Goal: Transaction & Acquisition: Purchase product/service

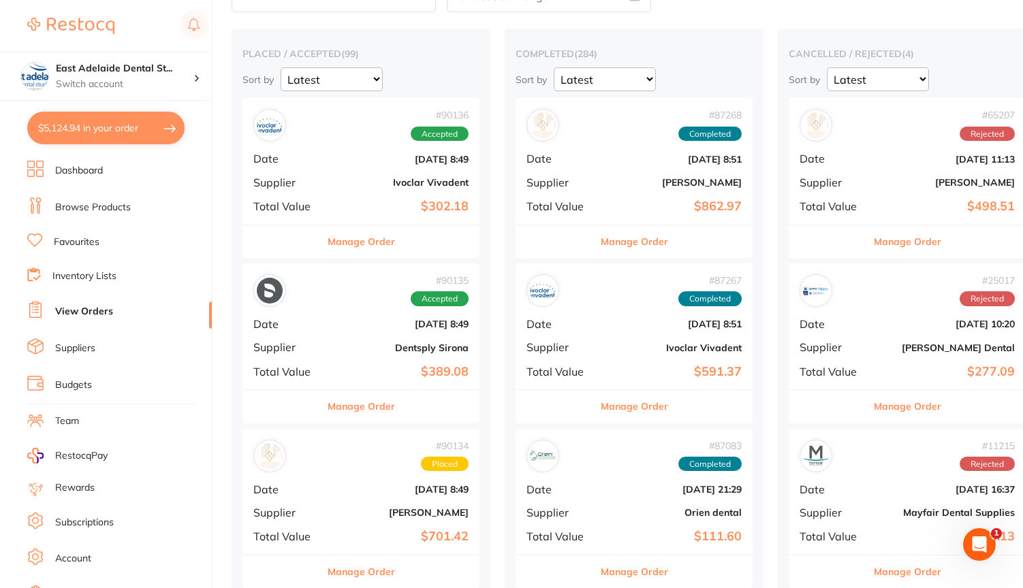
scroll to position [82, 0]
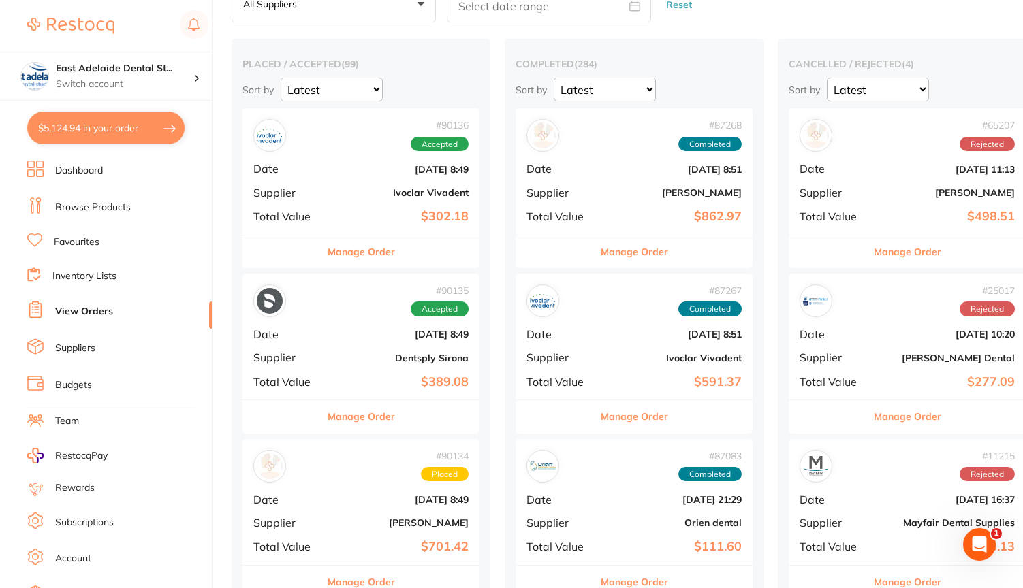
click at [153, 125] on button "$5,124.94 in your order" at bounding box center [105, 128] width 157 height 33
checkbox input "true"
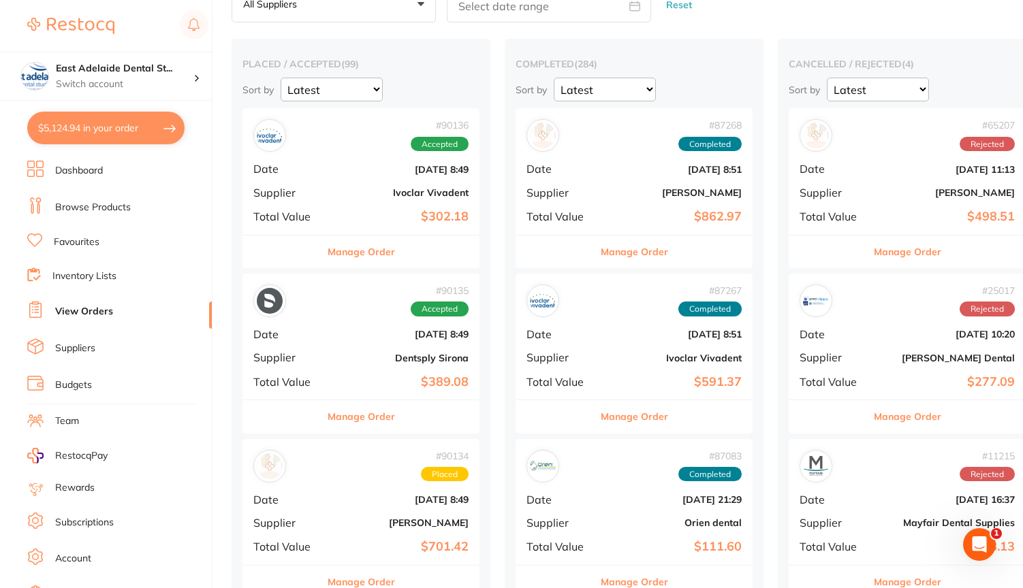
checkbox input "true"
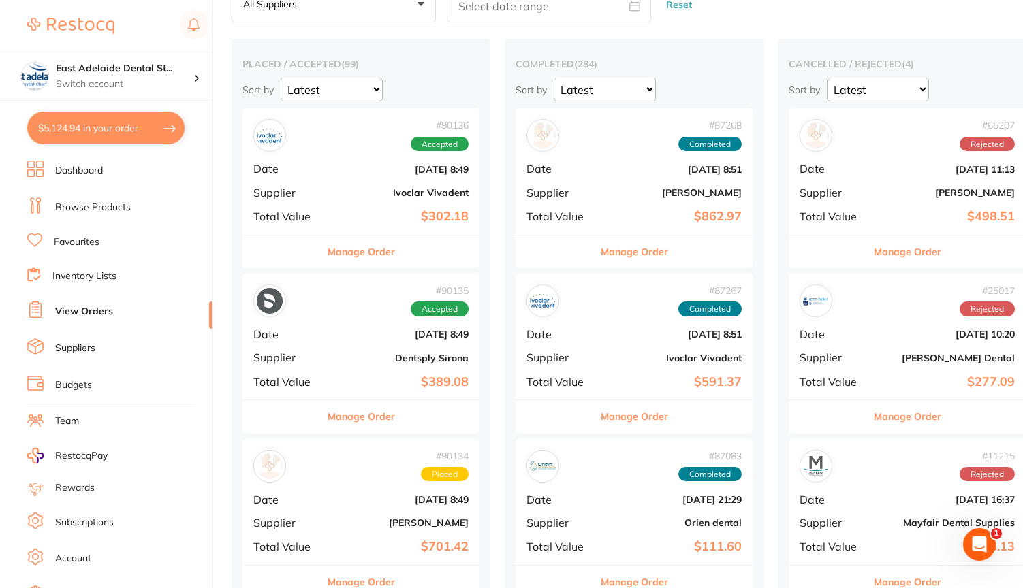
checkbox input "true"
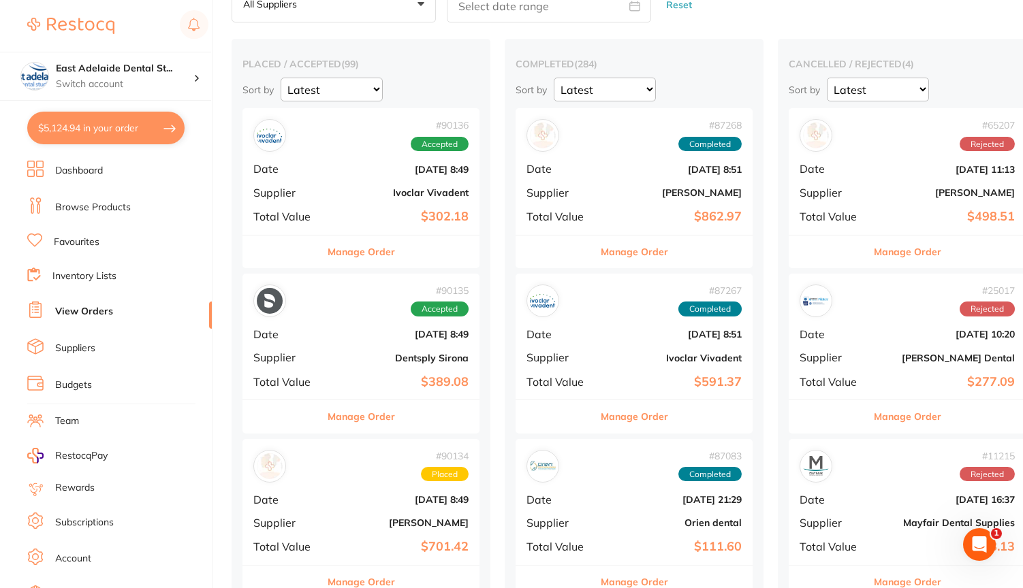
checkbox input "true"
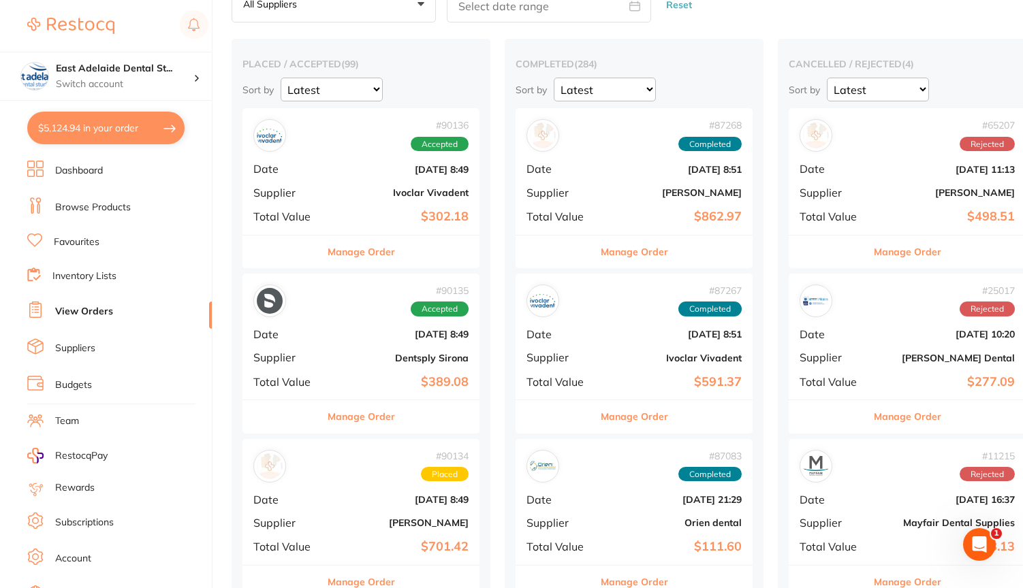
checkbox input "true"
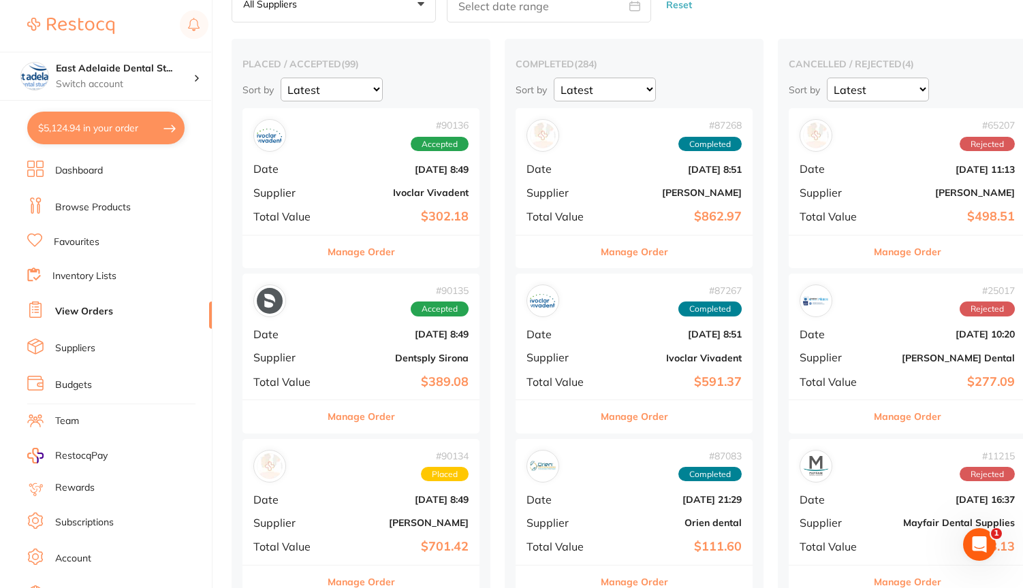
checkbox input "true"
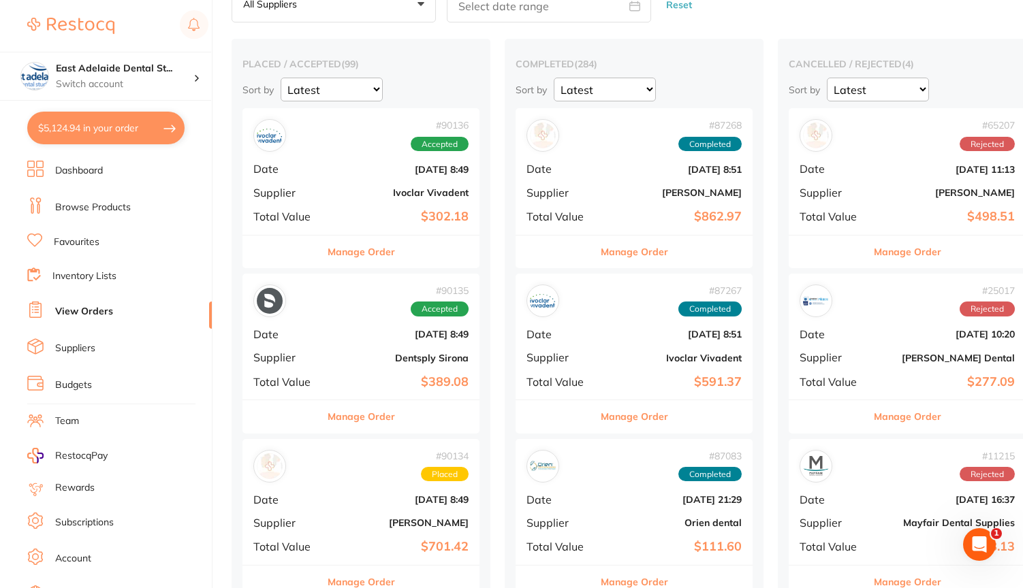
checkbox input "true"
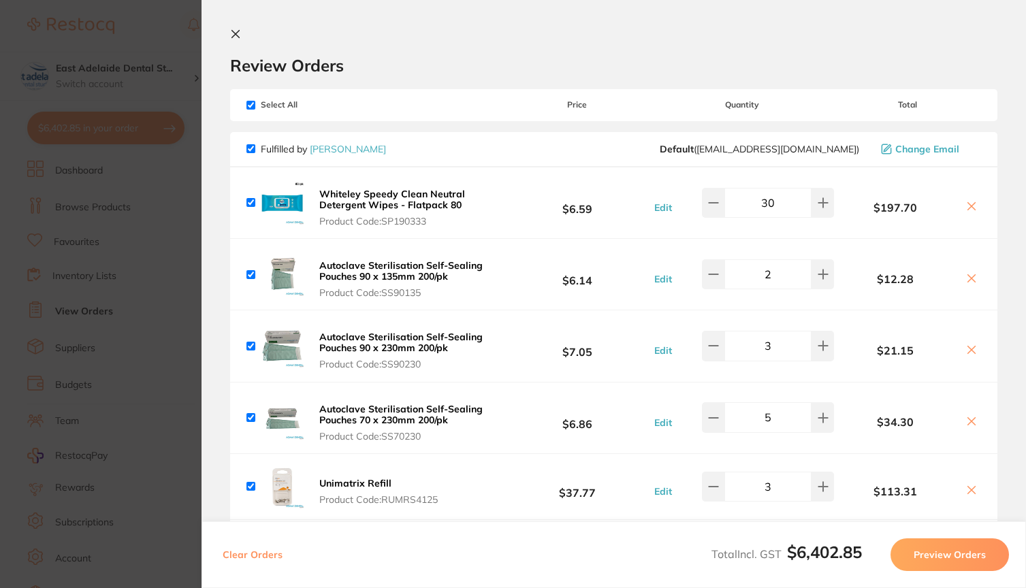
checkbox input "true"
click at [251, 150] on input "checkbox" at bounding box center [251, 148] width 9 height 9
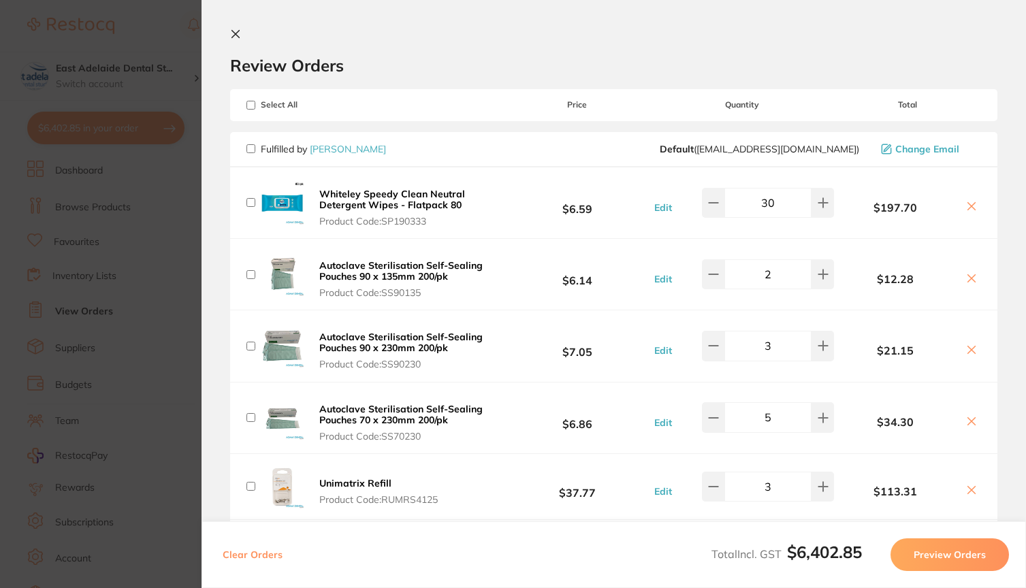
checkbox input "false"
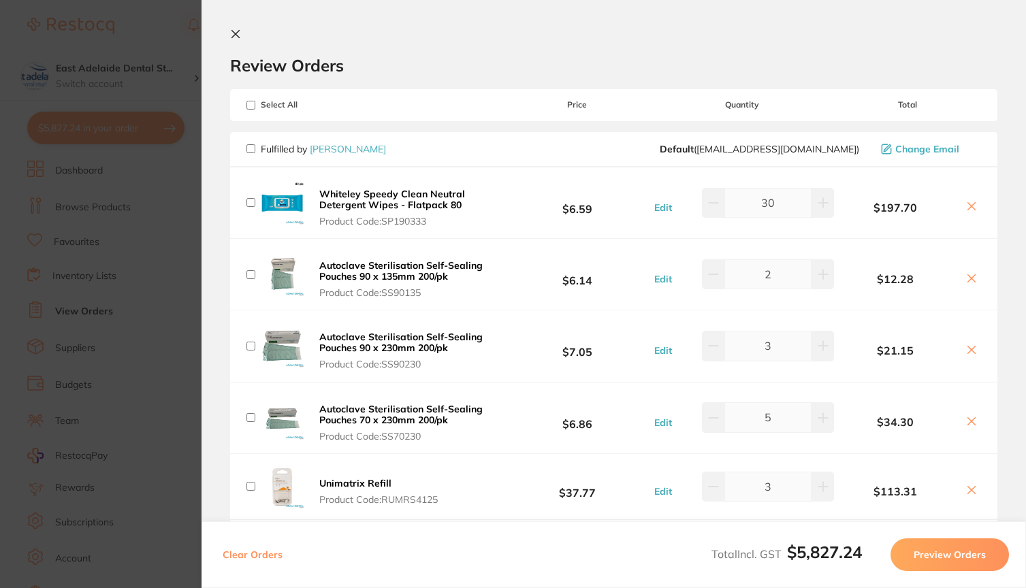
checkbox input "false"
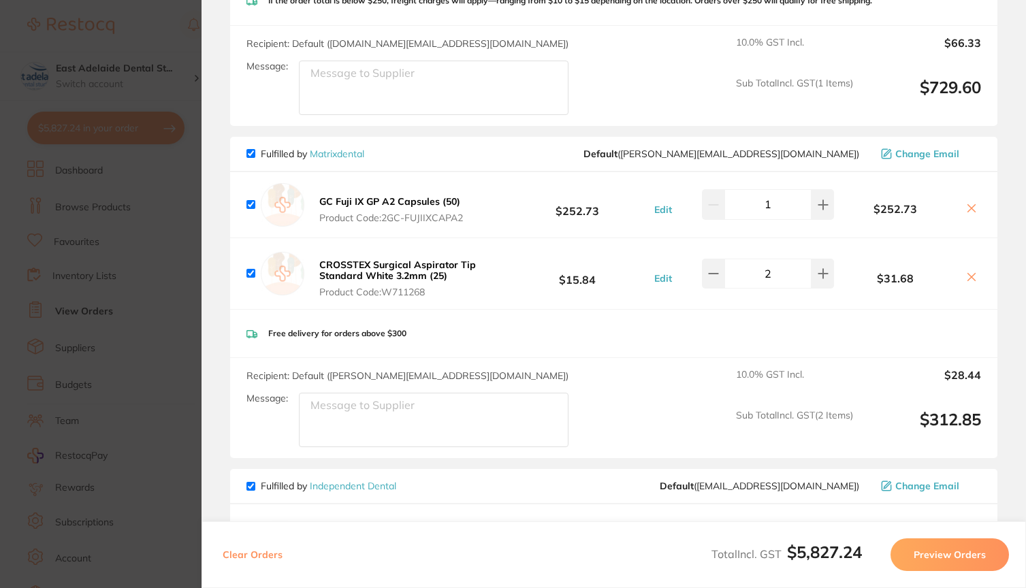
scroll to position [921, 0]
click at [824, 279] on icon at bounding box center [823, 273] width 11 height 11
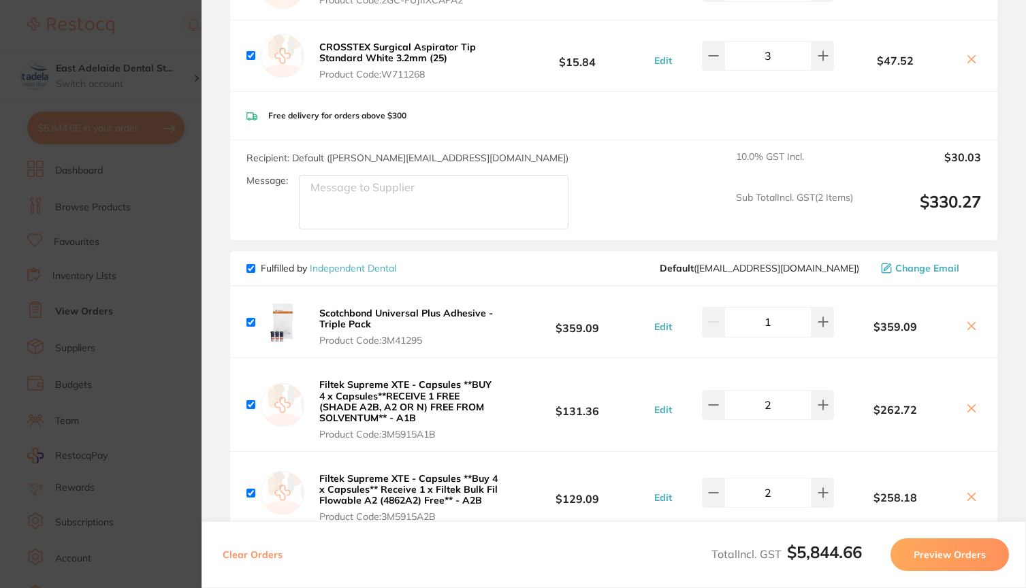
scroll to position [1139, 0]
click at [715, 61] on icon at bounding box center [713, 55] width 11 height 11
type input "2"
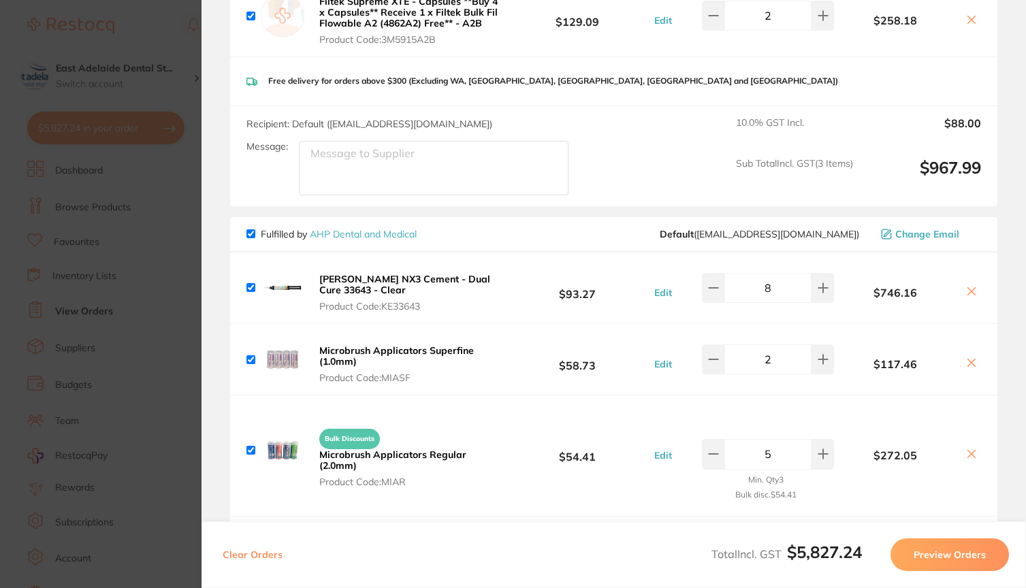
scroll to position [1617, 0]
click at [703, 302] on button at bounding box center [713, 287] width 22 height 30
type input "5"
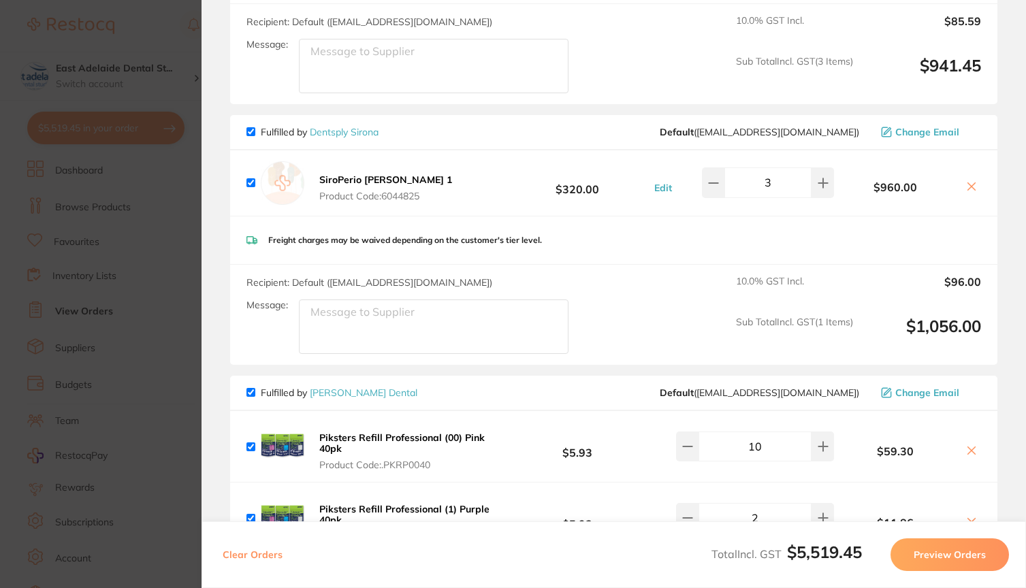
scroll to position [2178, 0]
click at [705, 197] on button at bounding box center [713, 182] width 22 height 30
type input "1"
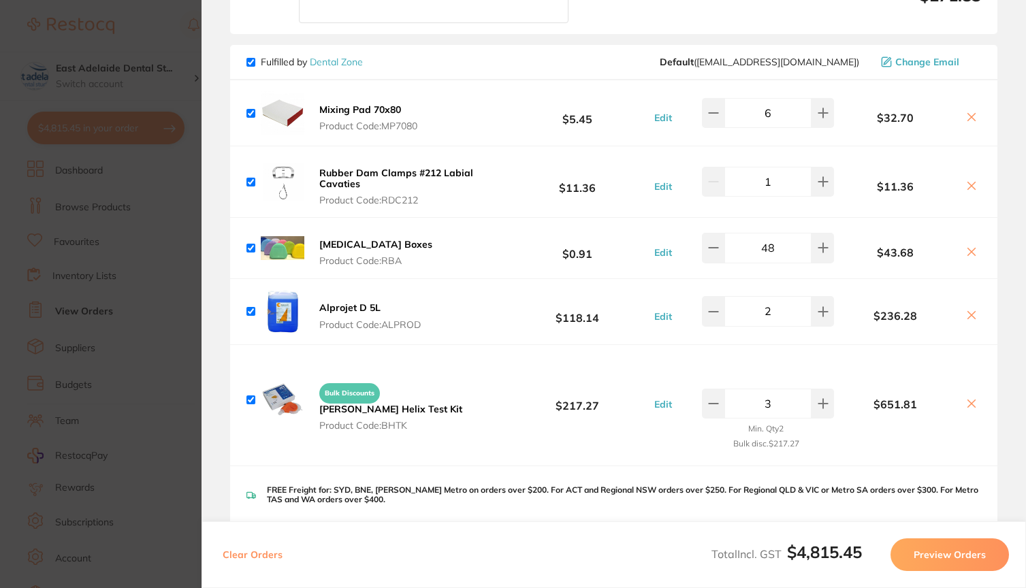
scroll to position [2985, 0]
click at [251, 186] on input "checkbox" at bounding box center [251, 181] width 9 height 9
checkbox input "false"
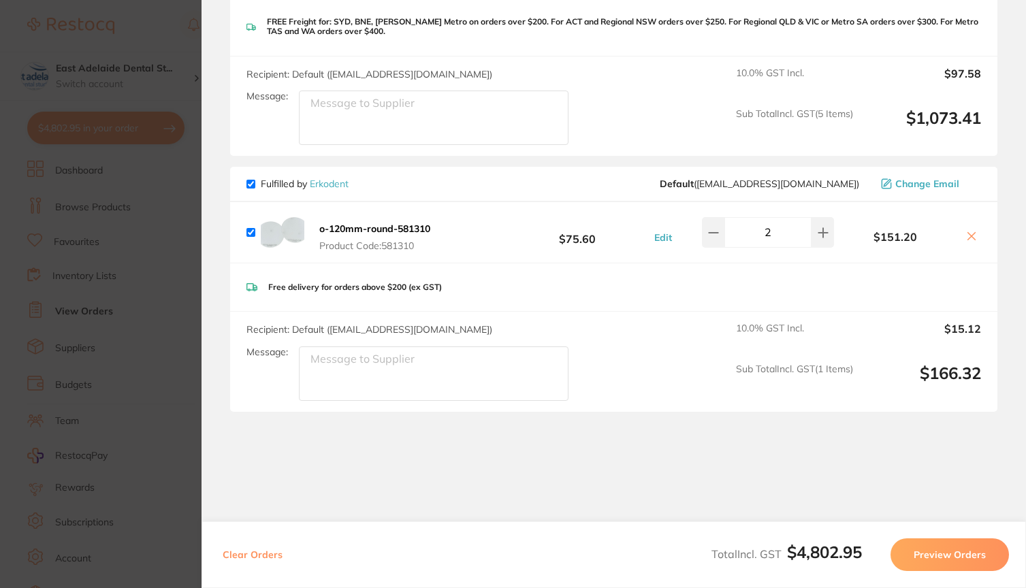
scroll to position [3455, 0]
click at [816, 246] on button at bounding box center [823, 231] width 22 height 30
type input "3"
click at [250, 187] on input "checkbox" at bounding box center [251, 182] width 9 height 9
checkbox input "false"
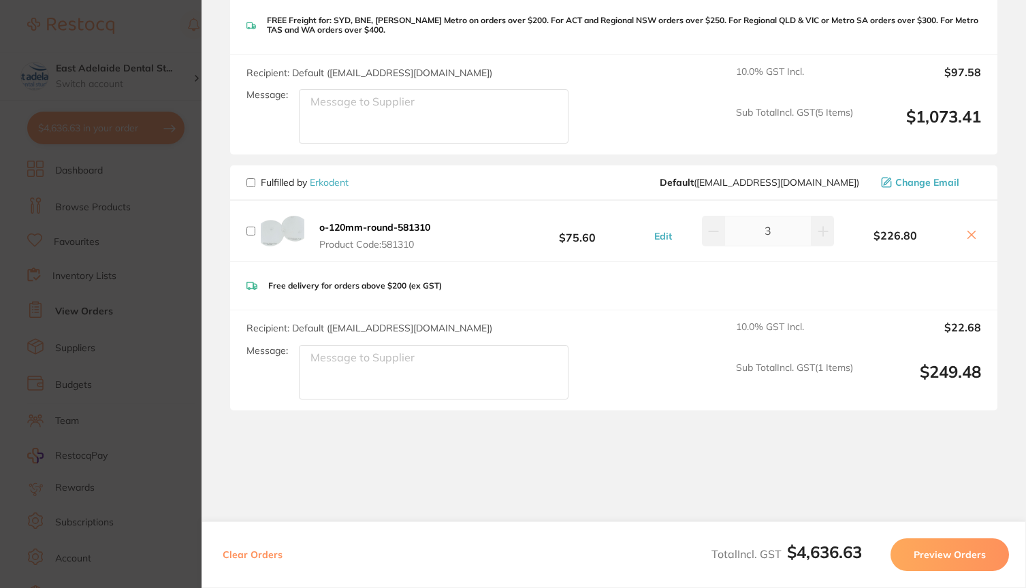
checkbox input "false"
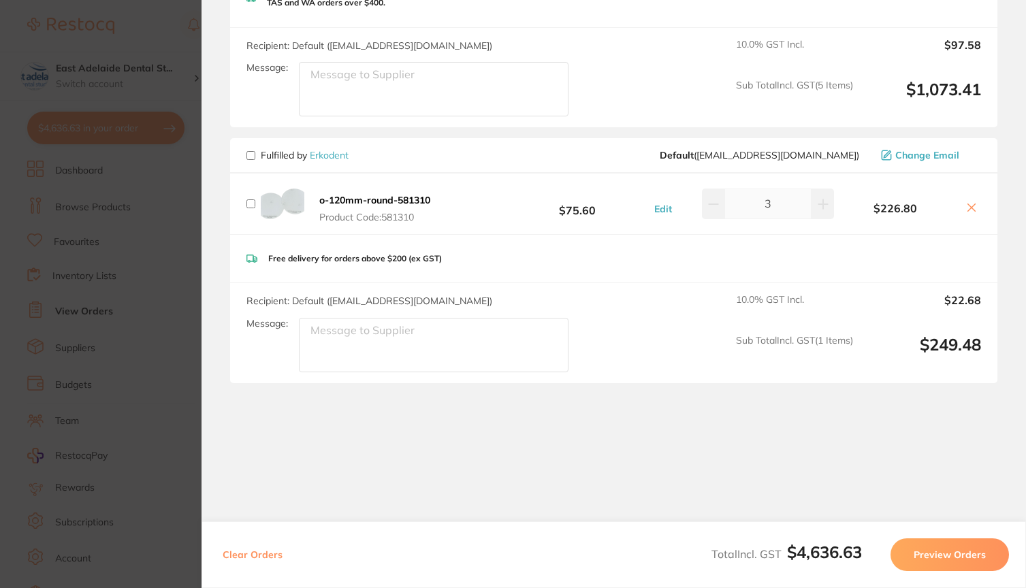
scroll to position [3525, 0]
click at [946, 558] on button "Preview Orders" at bounding box center [950, 555] width 118 height 33
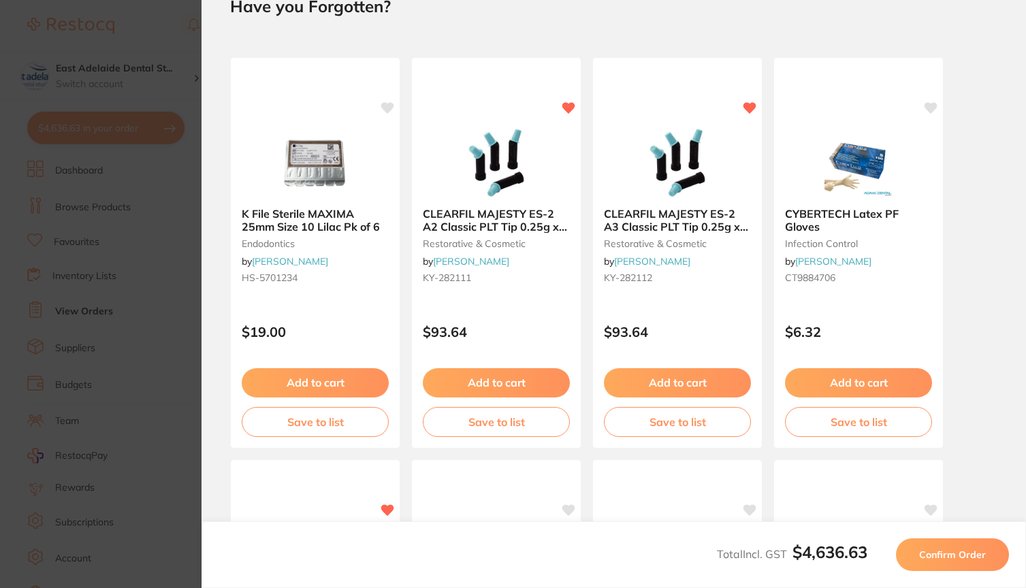
scroll to position [0, 0]
click at [937, 549] on span "Confirm Order" at bounding box center [952, 555] width 67 height 12
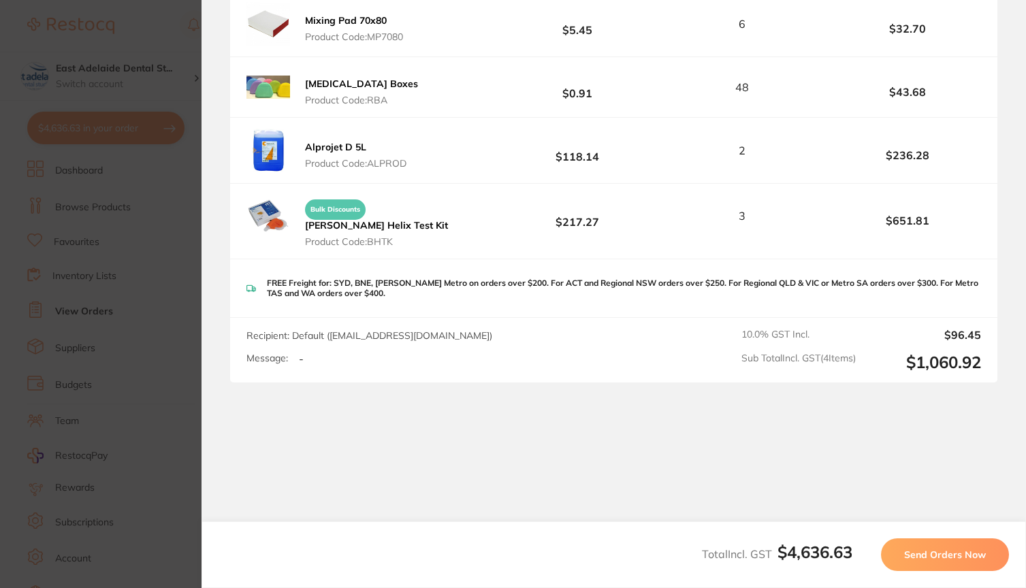
scroll to position [2271, 0]
click at [903, 553] on button "Send Orders Now" at bounding box center [945, 555] width 128 height 33
